Goal: Task Accomplishment & Management: Manage account settings

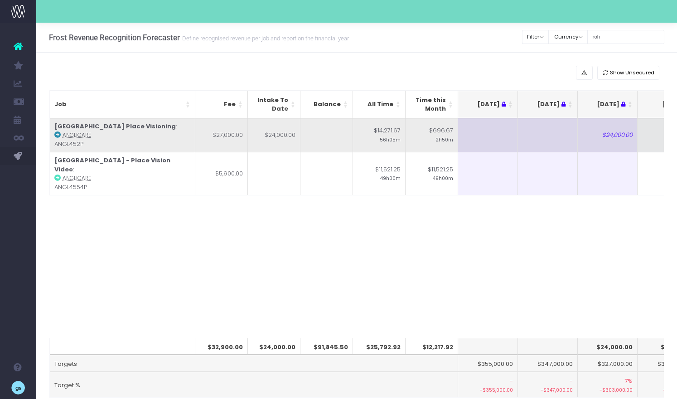
scroll to position [0, 175]
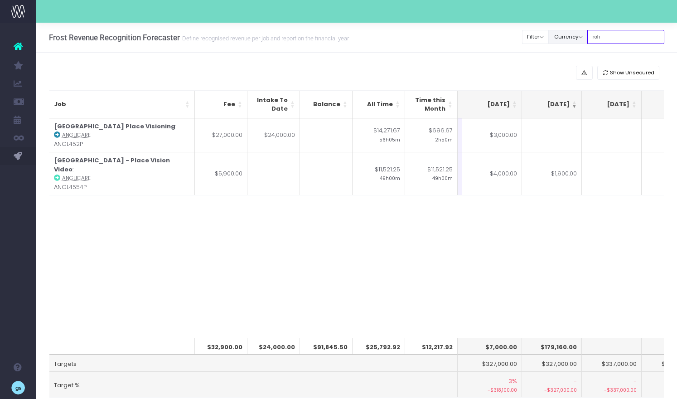
drag, startPoint x: 618, startPoint y: 40, endPoint x: 569, endPoint y: 39, distance: 48.9
click at [569, 39] on div "Clear Filters Filter By Account Manager All jeremy georgie lauren inezritchie a…" at bounding box center [593, 37] width 142 height 19
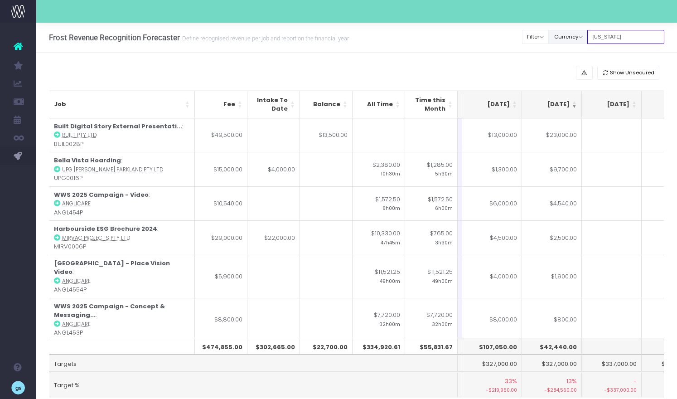
type input "[US_STATE]"
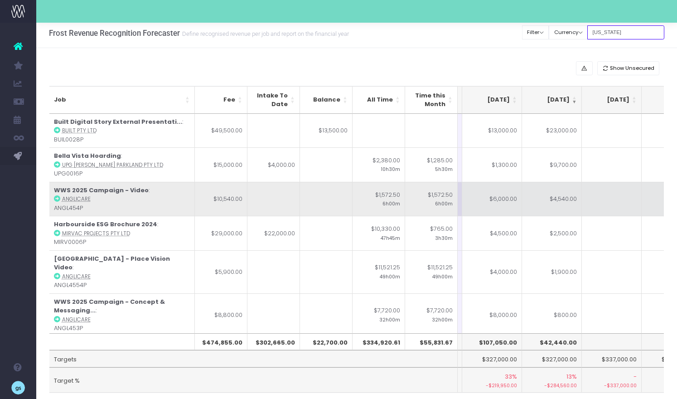
scroll to position [0, 0]
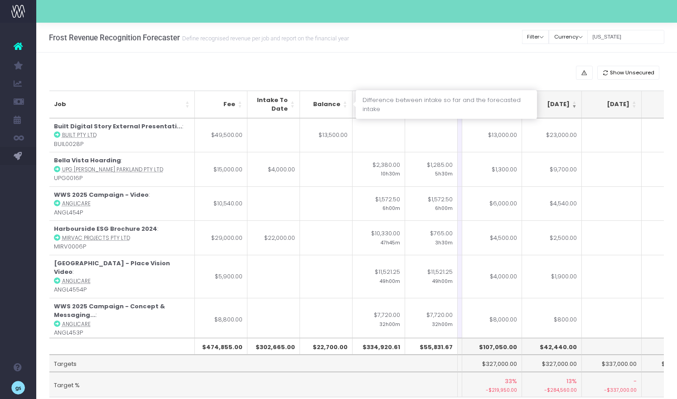
click at [346, 102] on th "Balance" at bounding box center [326, 105] width 53 height 28
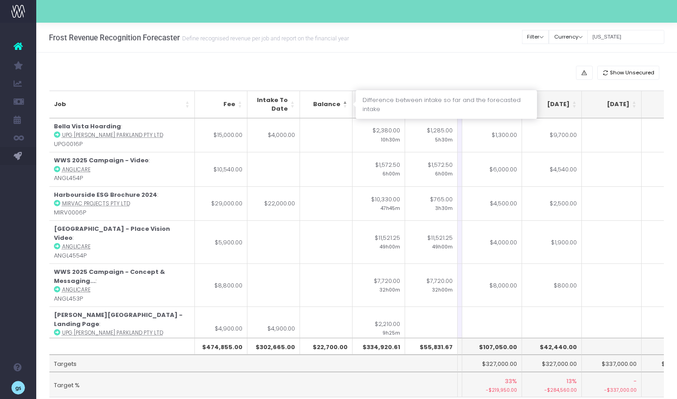
click at [346, 102] on th "Balance" at bounding box center [326, 105] width 53 height 28
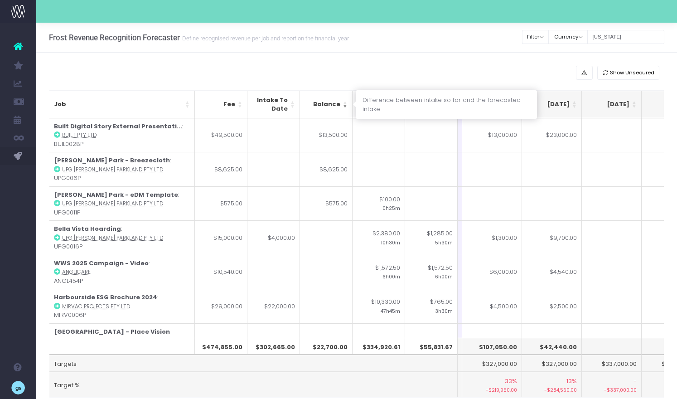
click at [346, 102] on th "Balance" at bounding box center [326, 105] width 53 height 28
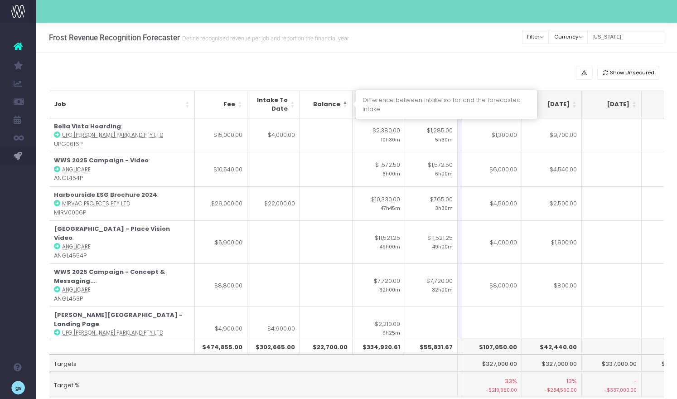
click at [346, 102] on th "Balance" at bounding box center [326, 105] width 53 height 28
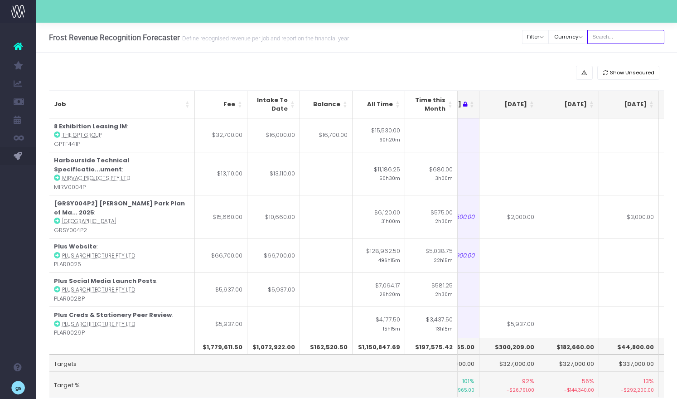
click at [614, 34] on input "text" at bounding box center [625, 37] width 77 height 14
type input "[US_STATE]"
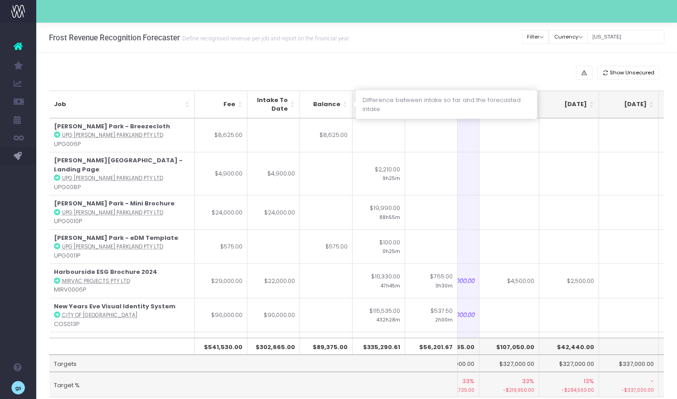
click at [344, 100] on th "Balance" at bounding box center [326, 105] width 53 height 28
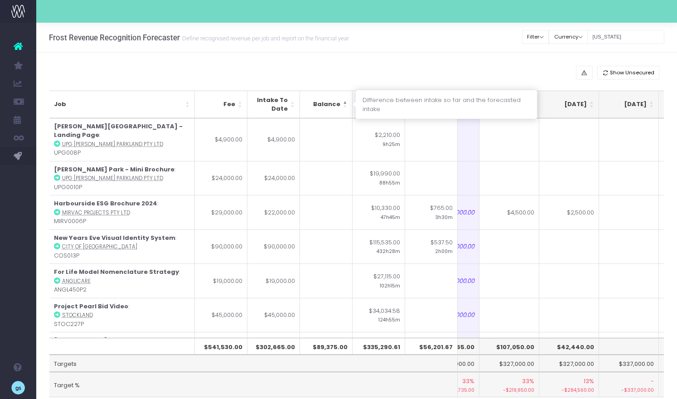
click at [344, 100] on th "Balance" at bounding box center [326, 105] width 53 height 28
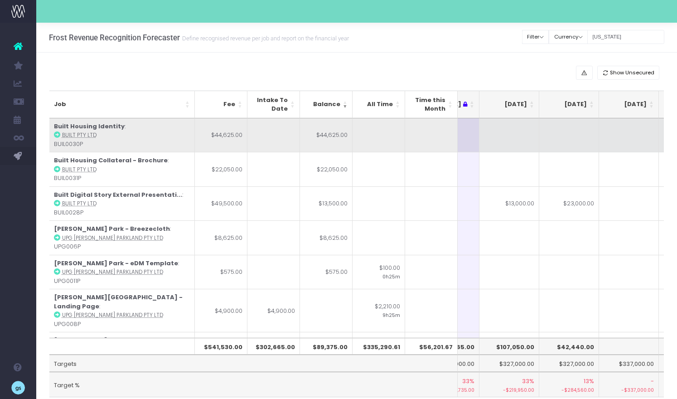
scroll to position [0, 166]
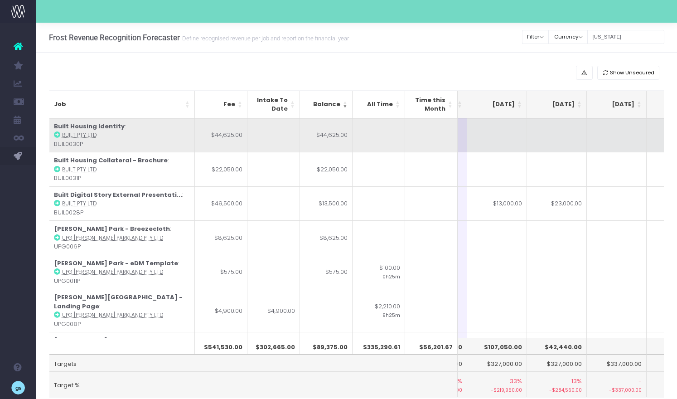
click at [502, 139] on td at bounding box center [497, 135] width 60 height 34
click at [497, 141] on td "$13,000.00" at bounding box center [497, 135] width 60 height 34
type input "$13,000.00"
click at [72, 133] on abbr "Built Pty Ltd" at bounding box center [79, 134] width 34 height 7
click at [72, 135] on abbr "Built Pty Ltd" at bounding box center [79, 134] width 34 height 7
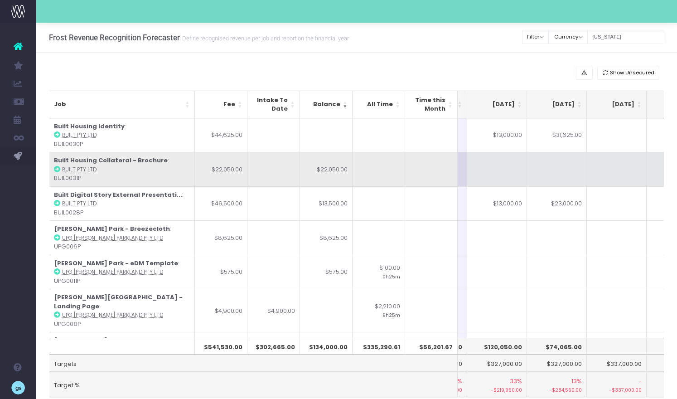
click at [495, 170] on td at bounding box center [497, 169] width 60 height 34
type input "16250"
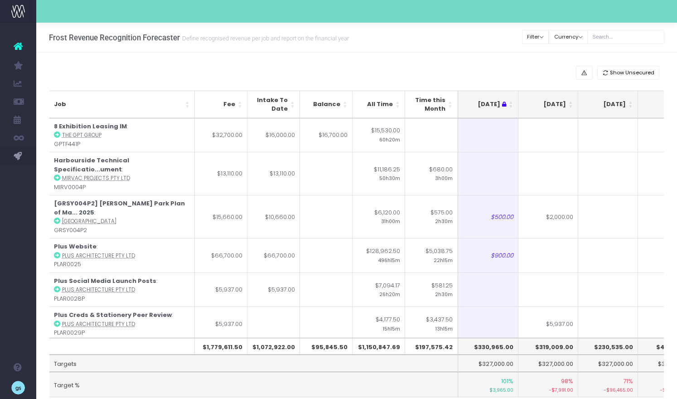
click at [571, 100] on th "[DATE]" at bounding box center [548, 105] width 60 height 28
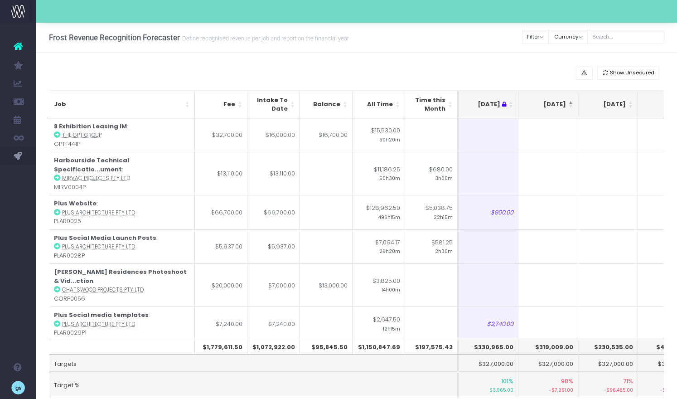
click at [571, 100] on th "[DATE]" at bounding box center [548, 105] width 60 height 28
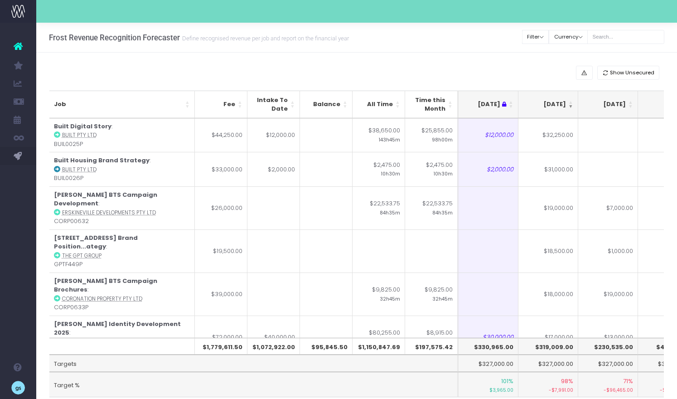
scroll to position [33, 0]
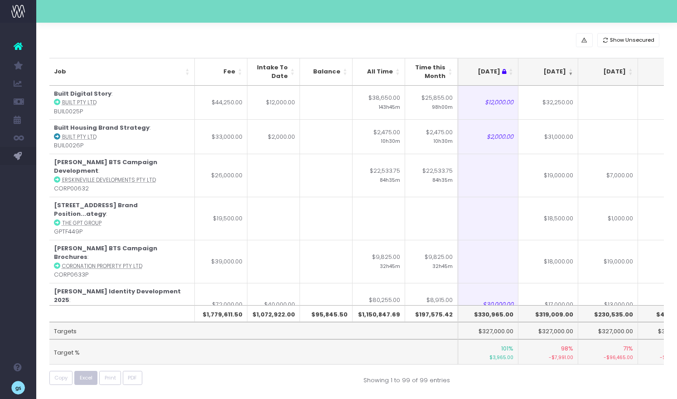
click at [85, 380] on span "Excel" at bounding box center [86, 378] width 13 height 8
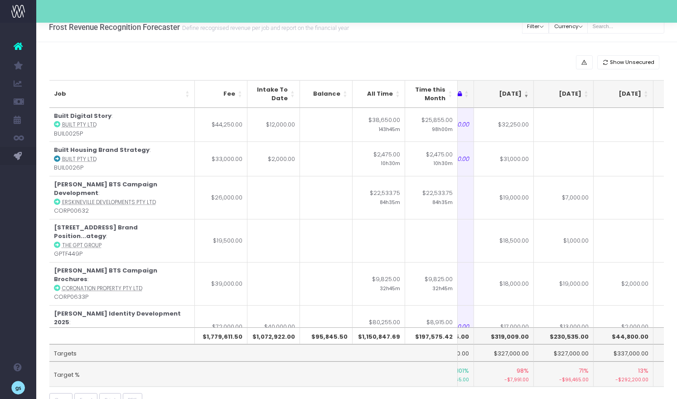
scroll to position [0, 0]
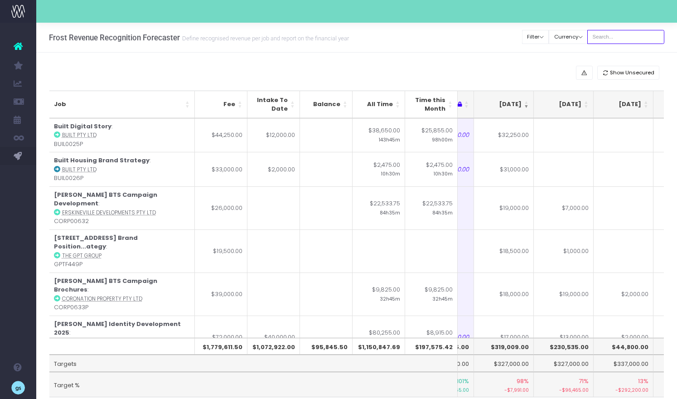
click at [614, 40] on input "text" at bounding box center [625, 37] width 77 height 14
type input "[US_STATE]"
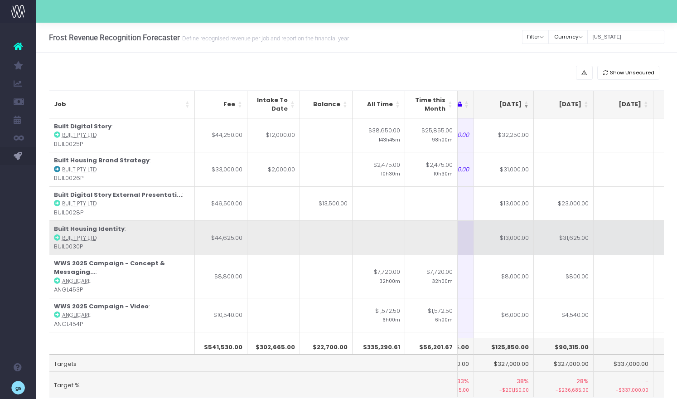
click at [525, 235] on td "$13,000.00" at bounding box center [504, 237] width 60 height 34
type input "$13,000.00"
click at [608, 240] on td at bounding box center [623, 237] width 60 height 34
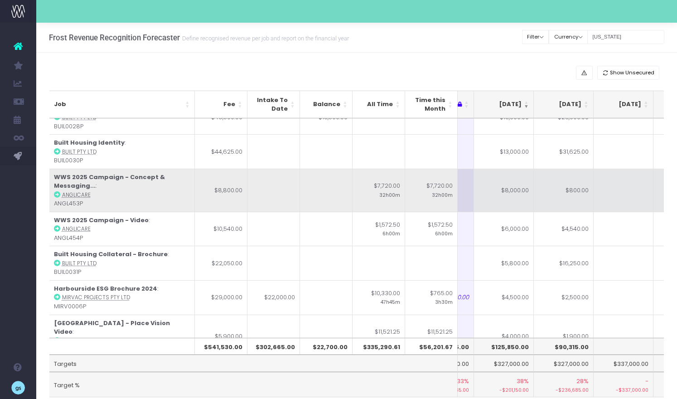
scroll to position [92, 163]
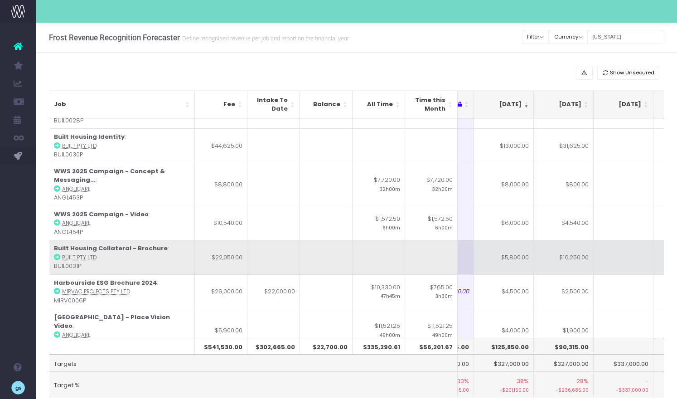
click at [517, 257] on td "$5,800.00" at bounding box center [504, 257] width 60 height 34
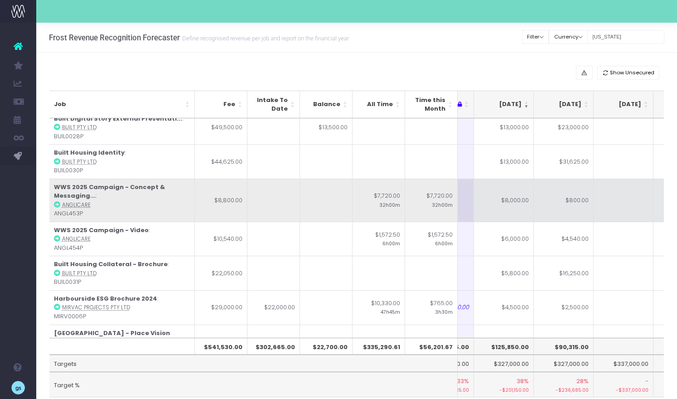
scroll to position [75, 163]
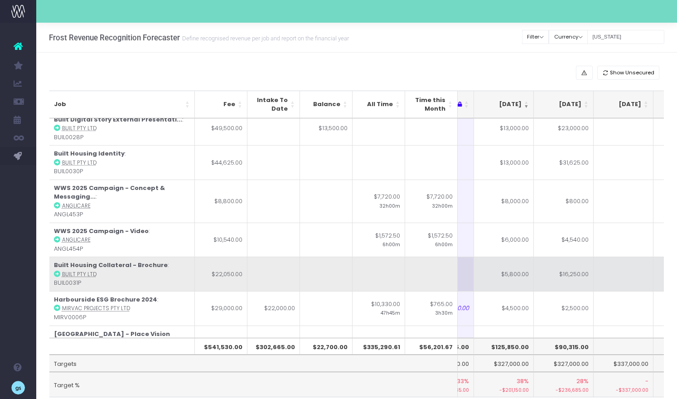
click at [517, 276] on td "$5,800.00" at bounding box center [504, 273] width 60 height 34
click at [592, 275] on td "$16,250.00" at bounding box center [563, 273] width 60 height 34
type input "$16,250.00"
click at [627, 274] on td at bounding box center [623, 273] width 60 height 34
click at [566, 276] on td at bounding box center [563, 273] width 60 height 34
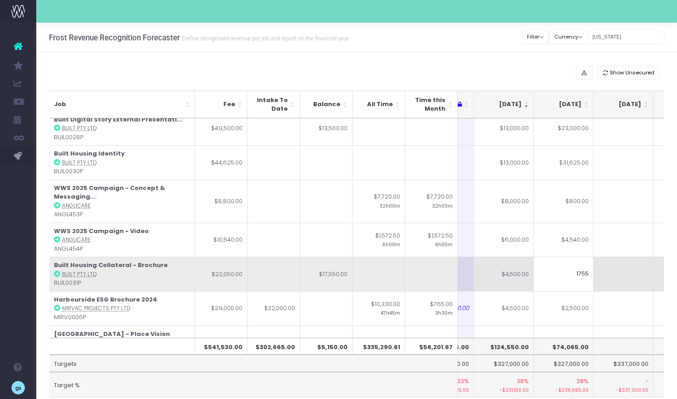
type input "17550"
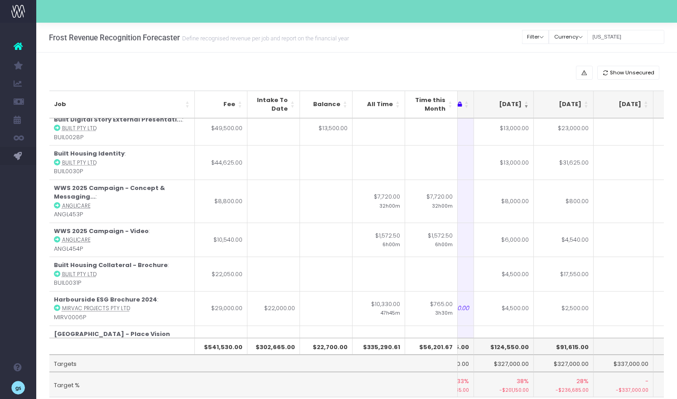
click at [177, 67] on div "Show Unsecured" at bounding box center [356, 73] width 615 height 14
click at [617, 37] on input "[US_STATE]" at bounding box center [625, 37] width 77 height 14
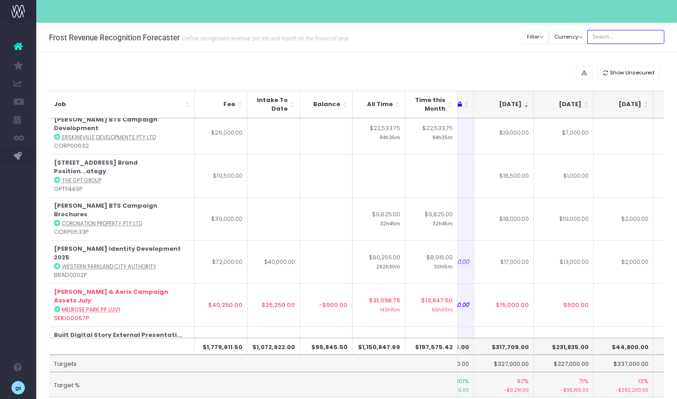
scroll to position [0, 163]
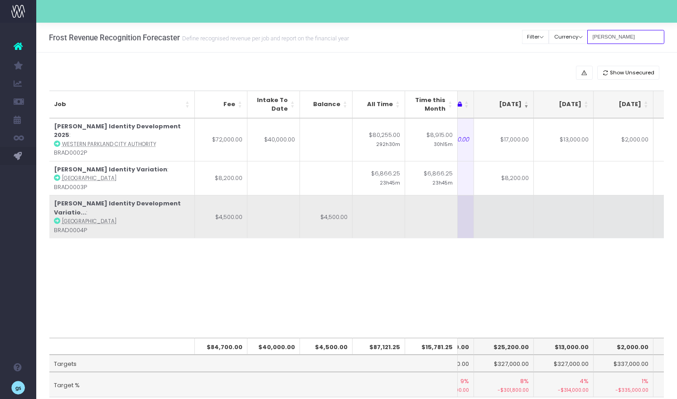
type input "[PERSON_NAME]"
click at [517, 200] on td at bounding box center [504, 216] width 60 height 43
type input "4500"
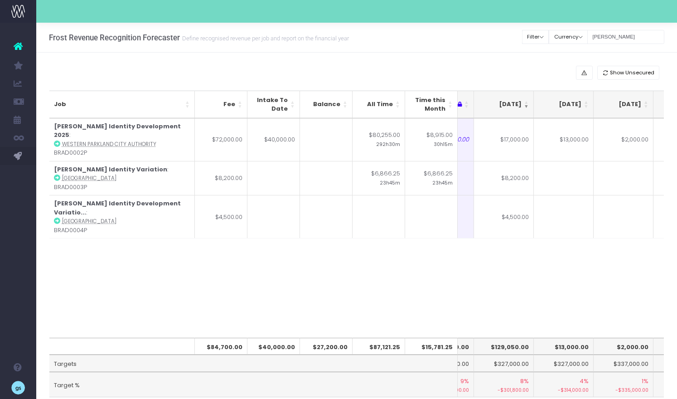
click at [538, 279] on div "Job Fee Intake To Date Balance All Time Time this Month [DATE] Jun [DATE] Aug […" at bounding box center [356, 227] width 615 height 219
click at [620, 42] on input "[PERSON_NAME]" at bounding box center [625, 37] width 77 height 14
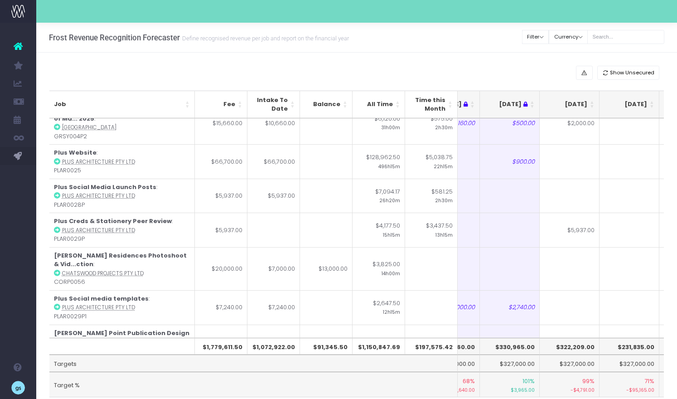
scroll to position [30, 98]
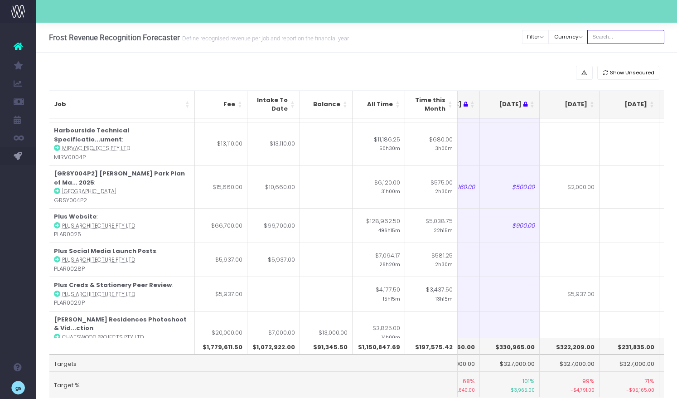
click at [623, 39] on input "text" at bounding box center [625, 37] width 77 height 14
type input "[US_STATE]"
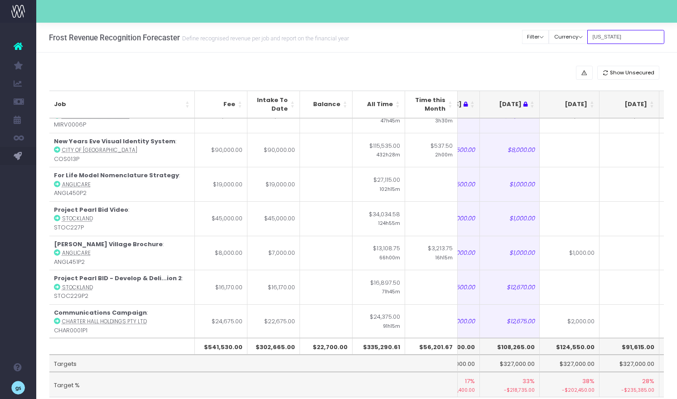
scroll to position [0, 98]
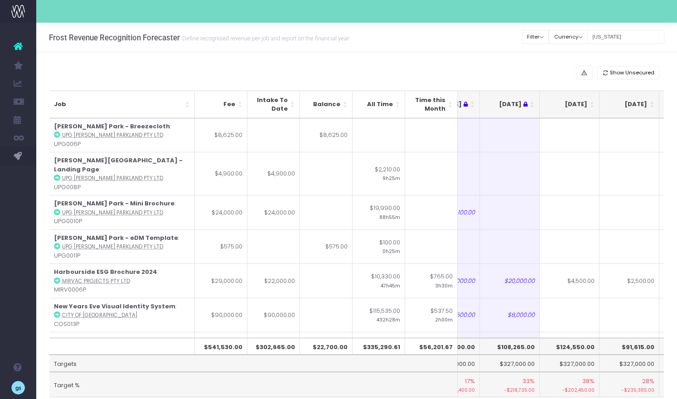
click at [590, 102] on th "[DATE]" at bounding box center [569, 105] width 60 height 28
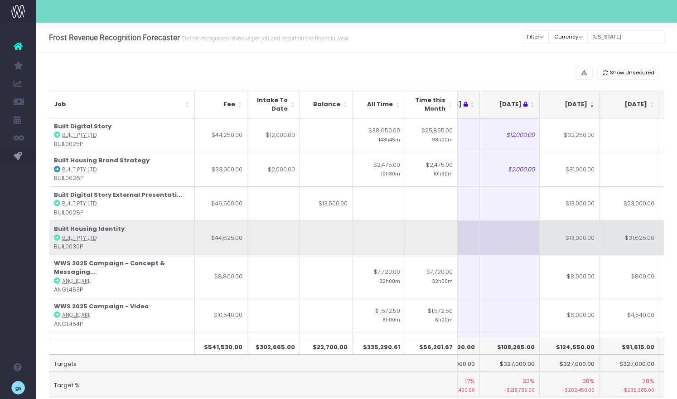
click at [584, 244] on td "$13,000.00" at bounding box center [569, 237] width 60 height 34
click at [643, 243] on td "$31,625.00" at bounding box center [629, 237] width 60 height 34
type input "$31,625.00"
click at [619, 240] on td at bounding box center [629, 237] width 60 height 34
type input "29625"
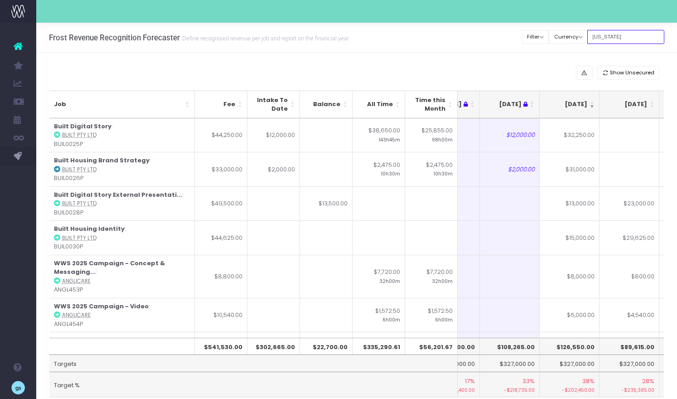
click at [618, 33] on input "[US_STATE]" at bounding box center [625, 37] width 77 height 14
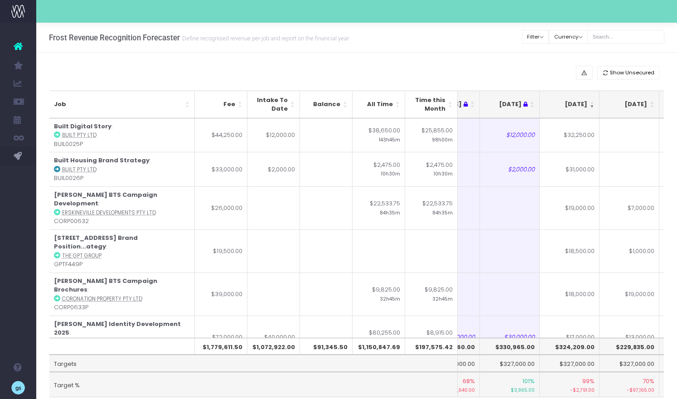
click at [545, 60] on div "Show Unsecured Job Fee Intake To Date Balance All Time Time this Month May 25 J…" at bounding box center [356, 244] width 640 height 382
click at [413, 71] on div "Show Unsecured" at bounding box center [356, 73] width 615 height 14
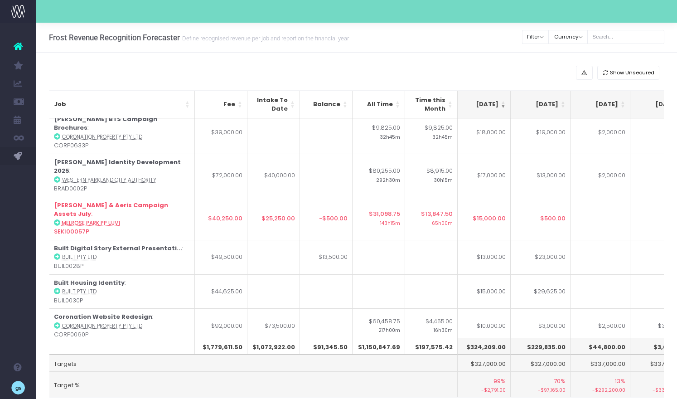
scroll to position [0, 187]
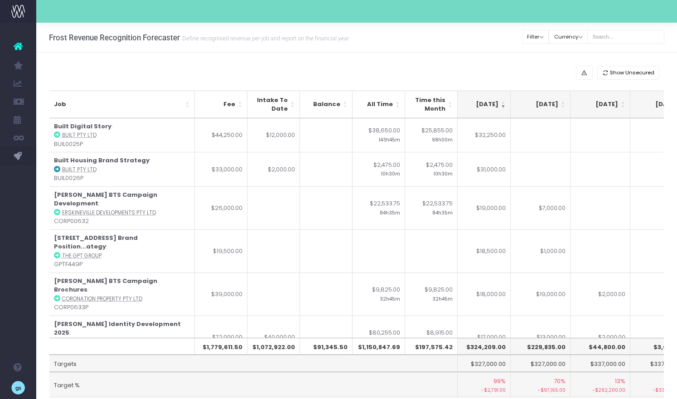
click at [481, 68] on div "Show Unsecured" at bounding box center [356, 73] width 615 height 14
click at [312, 374] on td "Target %" at bounding box center [253, 383] width 408 height 25
